Goal: Navigation & Orientation: Find specific page/section

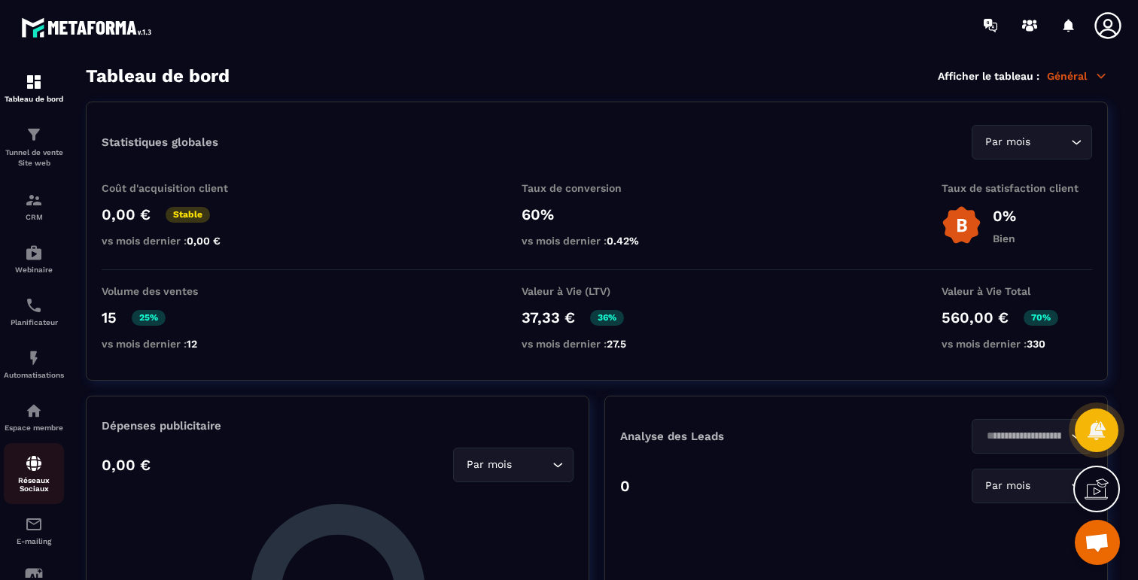
scroll to position [115, 0]
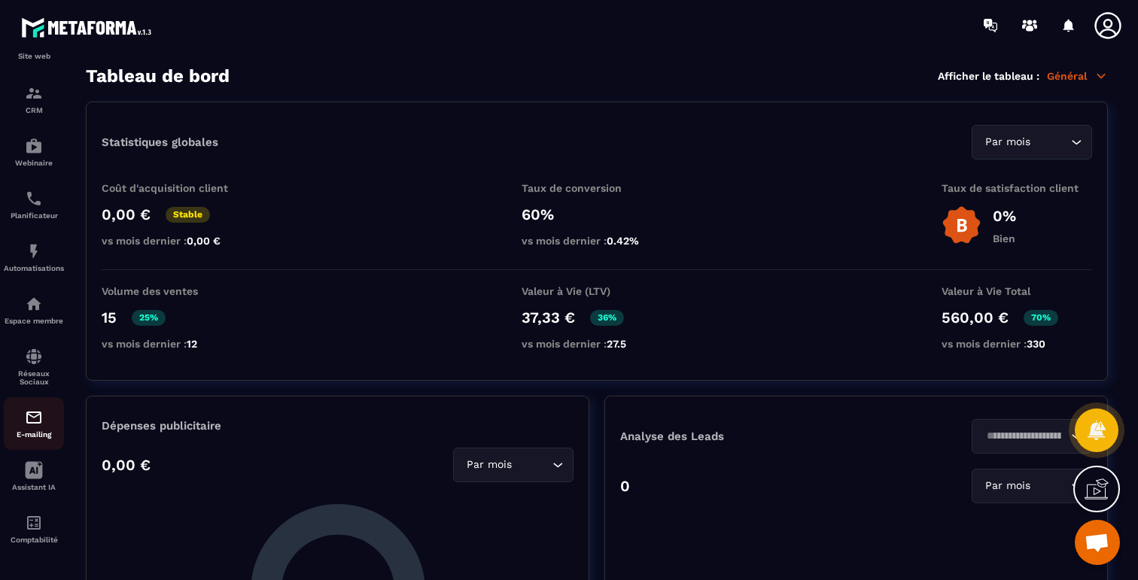
click at [31, 424] on img at bounding box center [34, 418] width 18 height 18
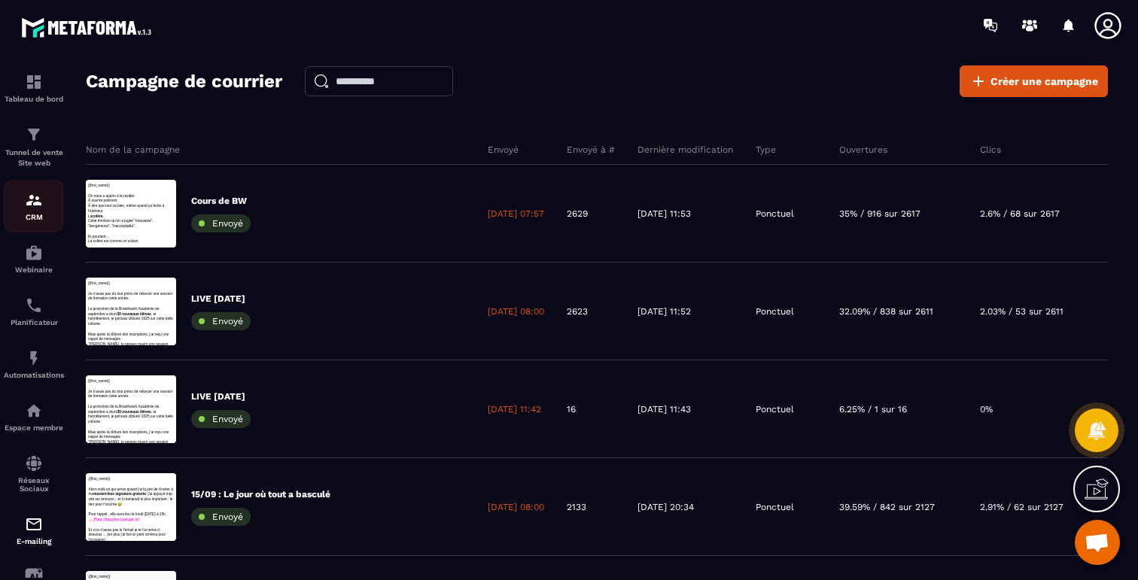
click at [29, 227] on link "CRM" at bounding box center [34, 206] width 60 height 53
